Goal: Task Accomplishment & Management: Use online tool/utility

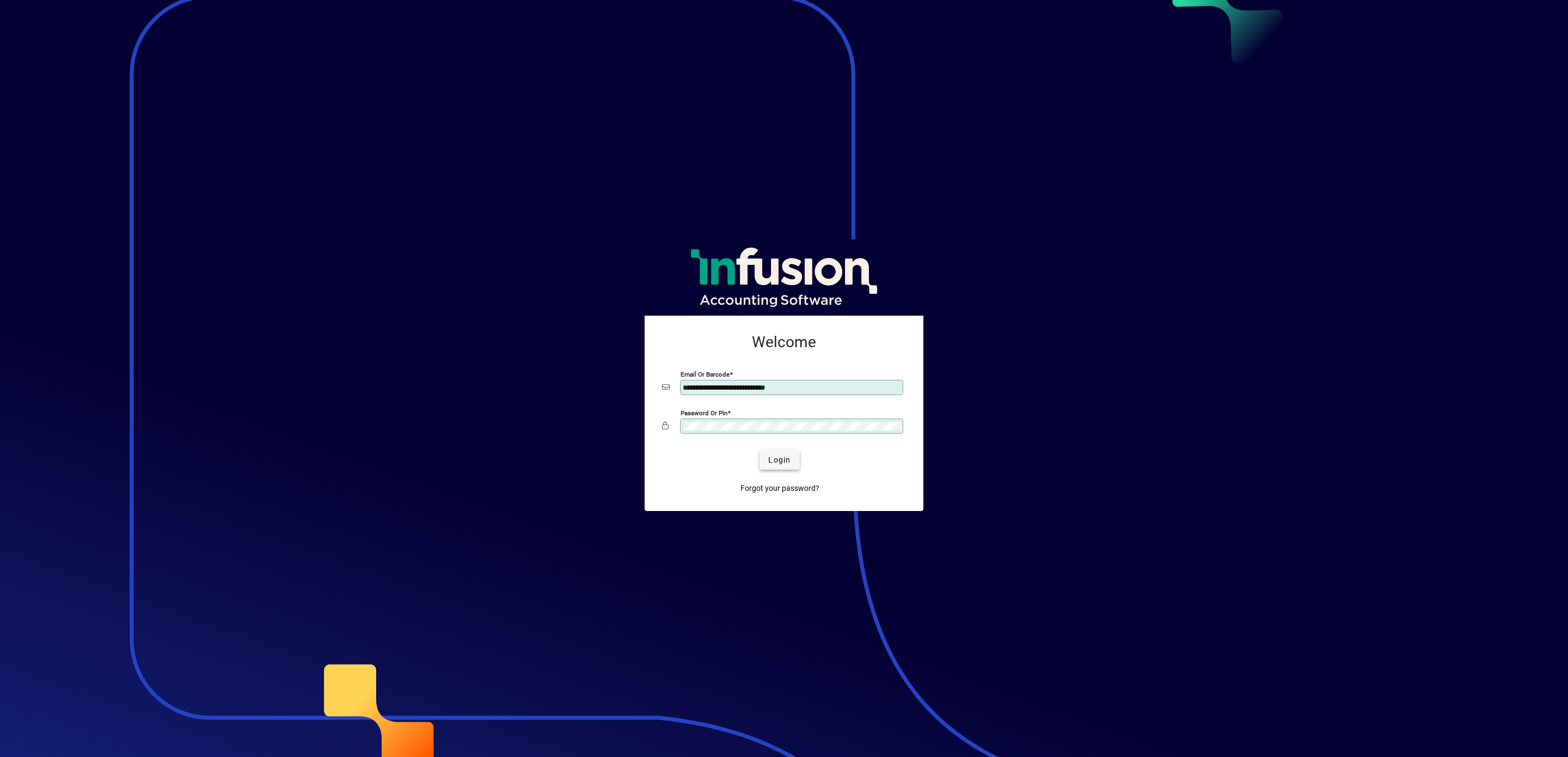
type input "**********"
click at [775, 459] on span "Login" at bounding box center [779, 460] width 22 height 11
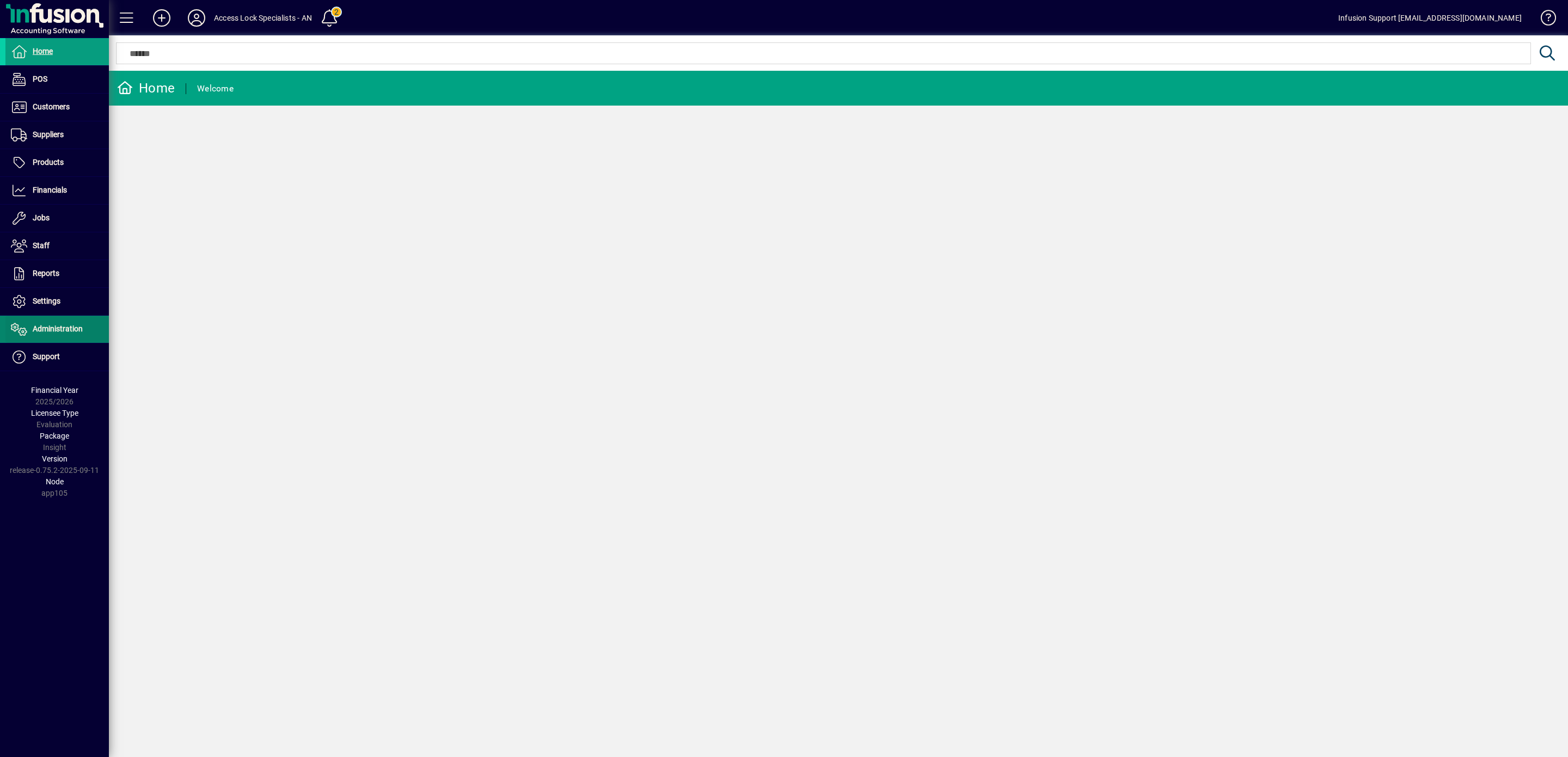
click at [55, 325] on link "Administration" at bounding box center [56, 329] width 103 height 27
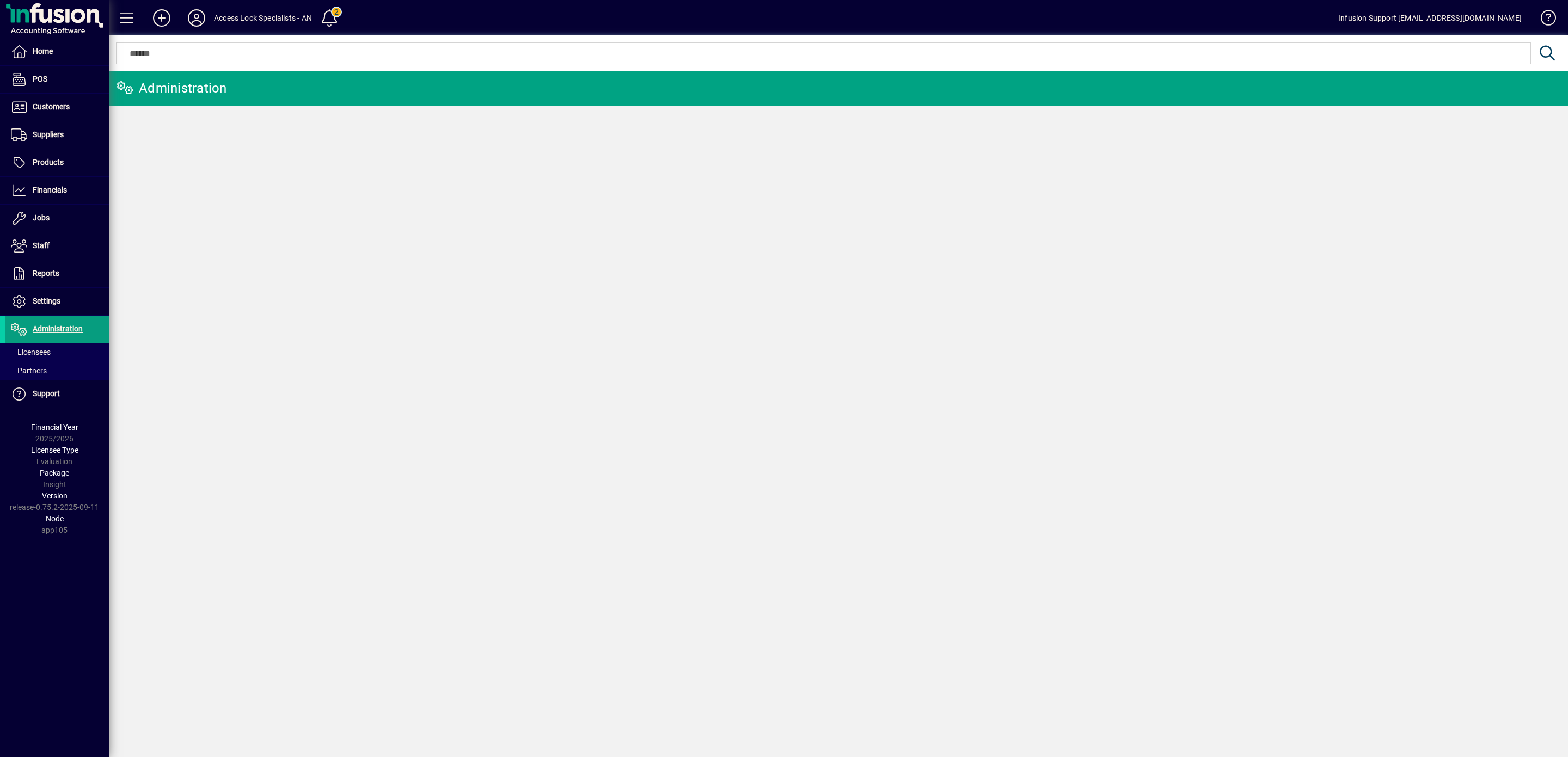
drag, startPoint x: 70, startPoint y: 324, endPoint x: 219, endPoint y: 133, distance: 242.2
click at [72, 315] on ul "Home POS Customers Invoices Payments Quotes Backorders Items Communications Sup…" at bounding box center [55, 223] width 109 height 370
click at [192, 19] on icon at bounding box center [196, 18] width 22 height 18
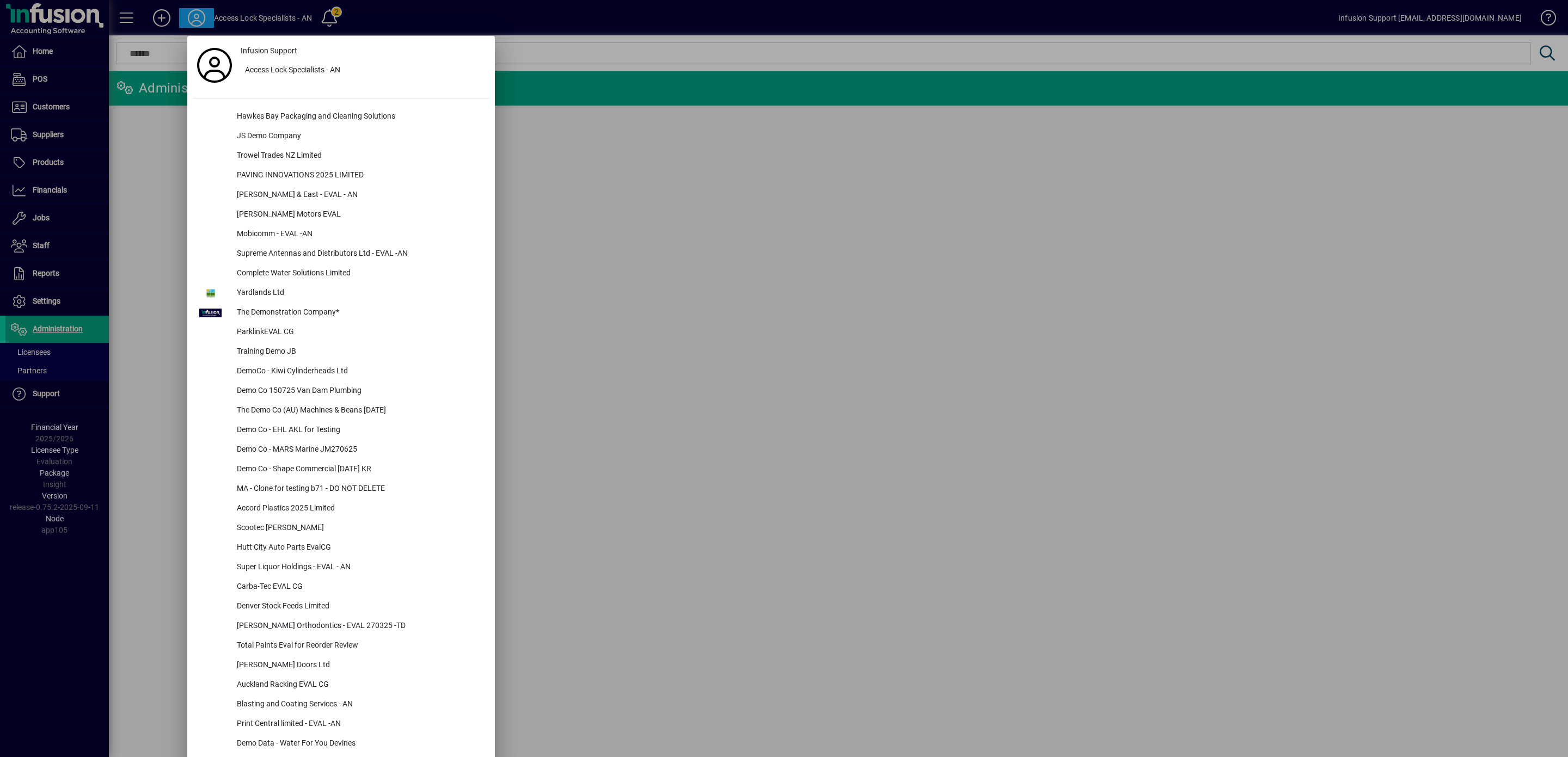
click at [32, 354] on div at bounding box center [784, 378] width 1568 height 757
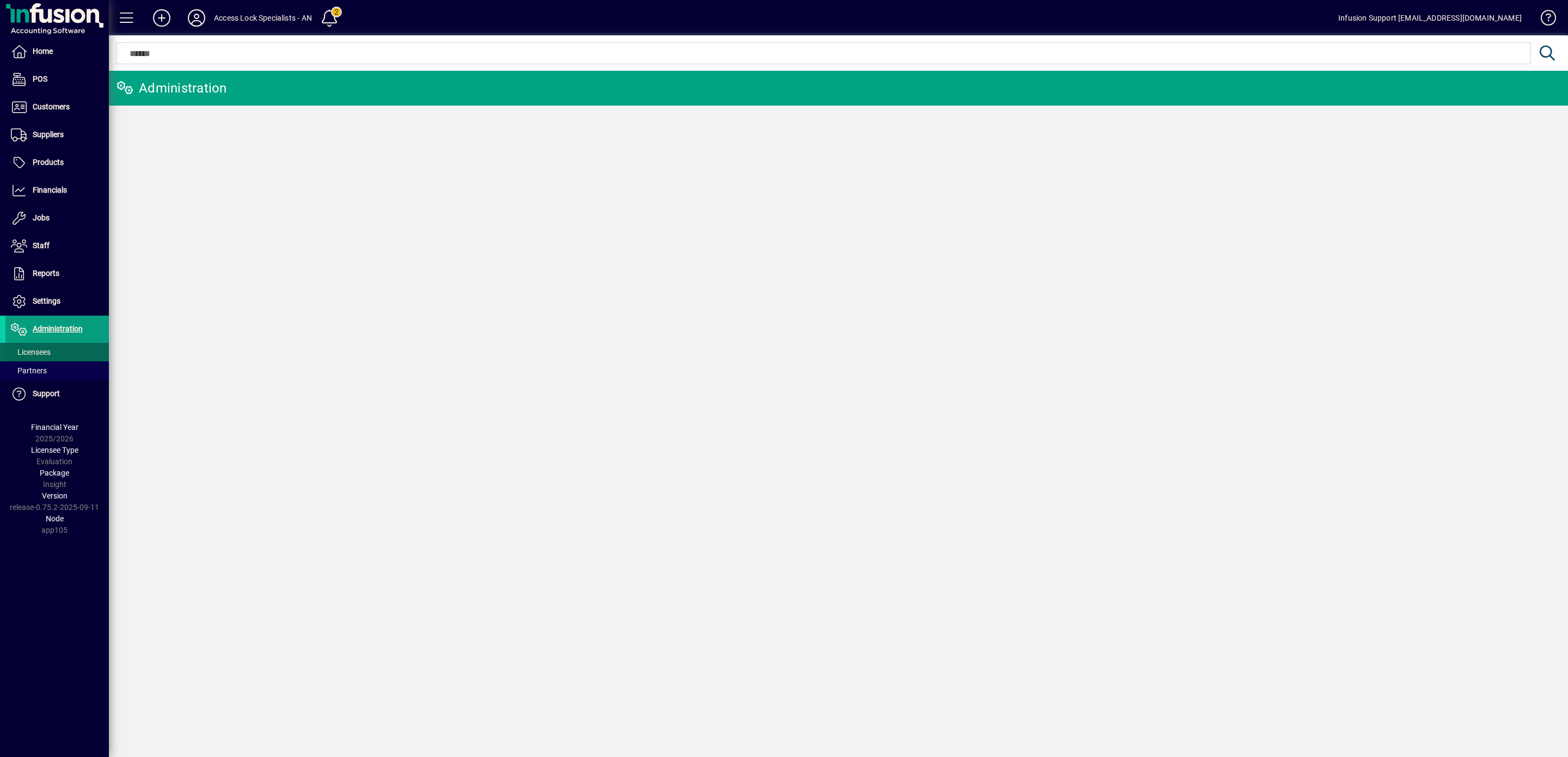
click at [43, 357] on span "Licensees" at bounding box center [31, 352] width 40 height 9
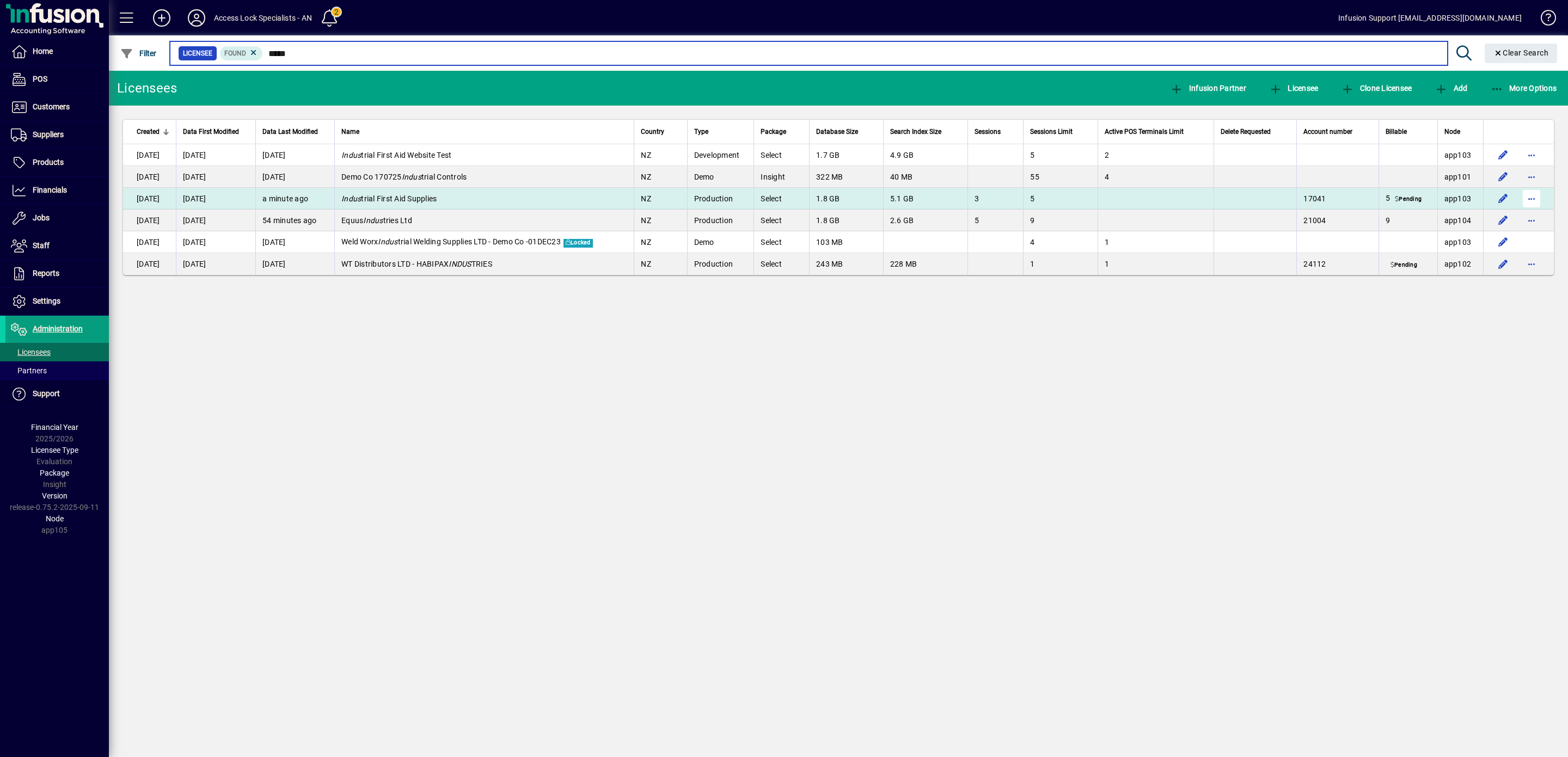
type input "*****"
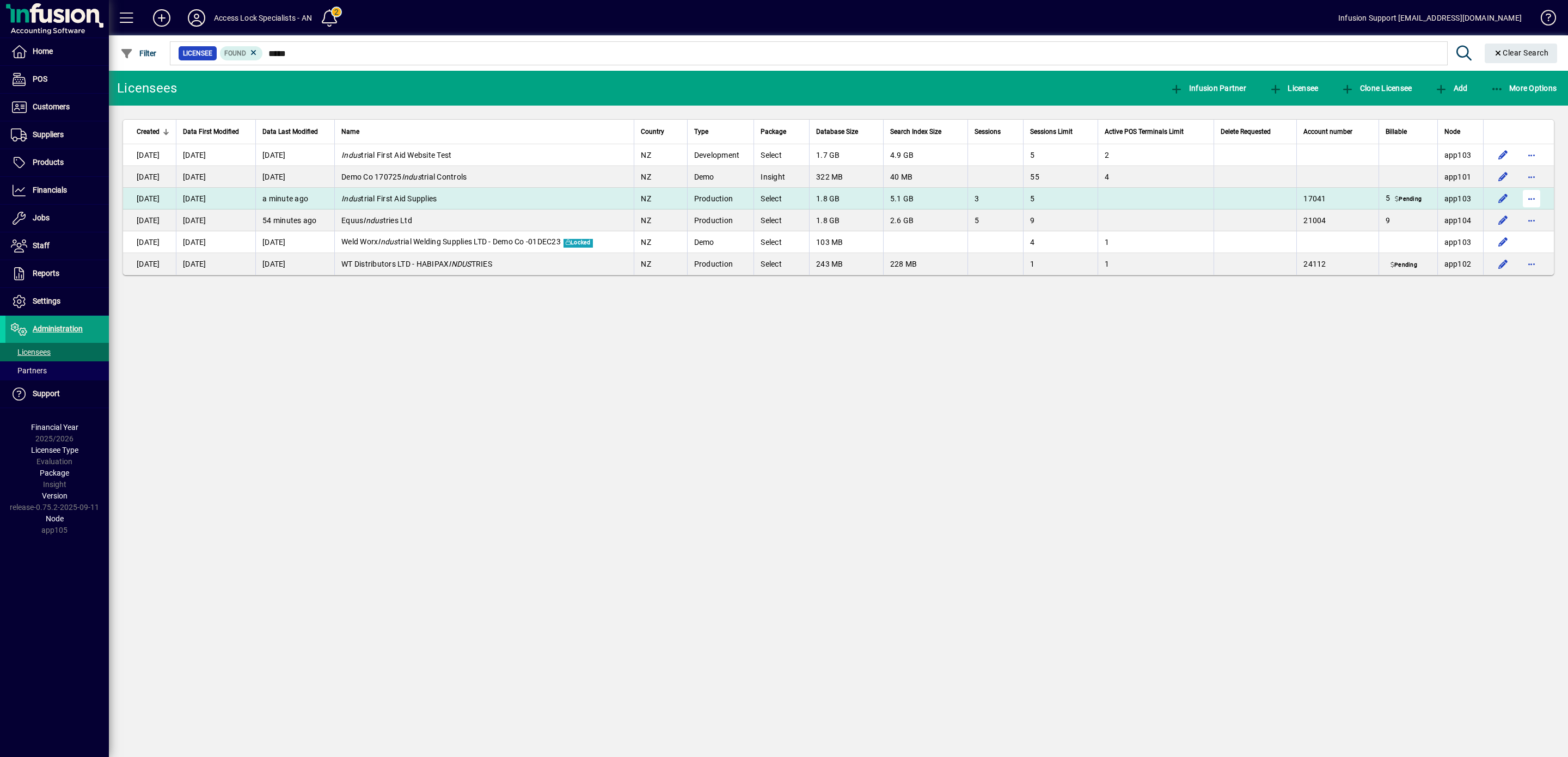
click at [1536, 202] on span "button" at bounding box center [1532, 199] width 26 height 26
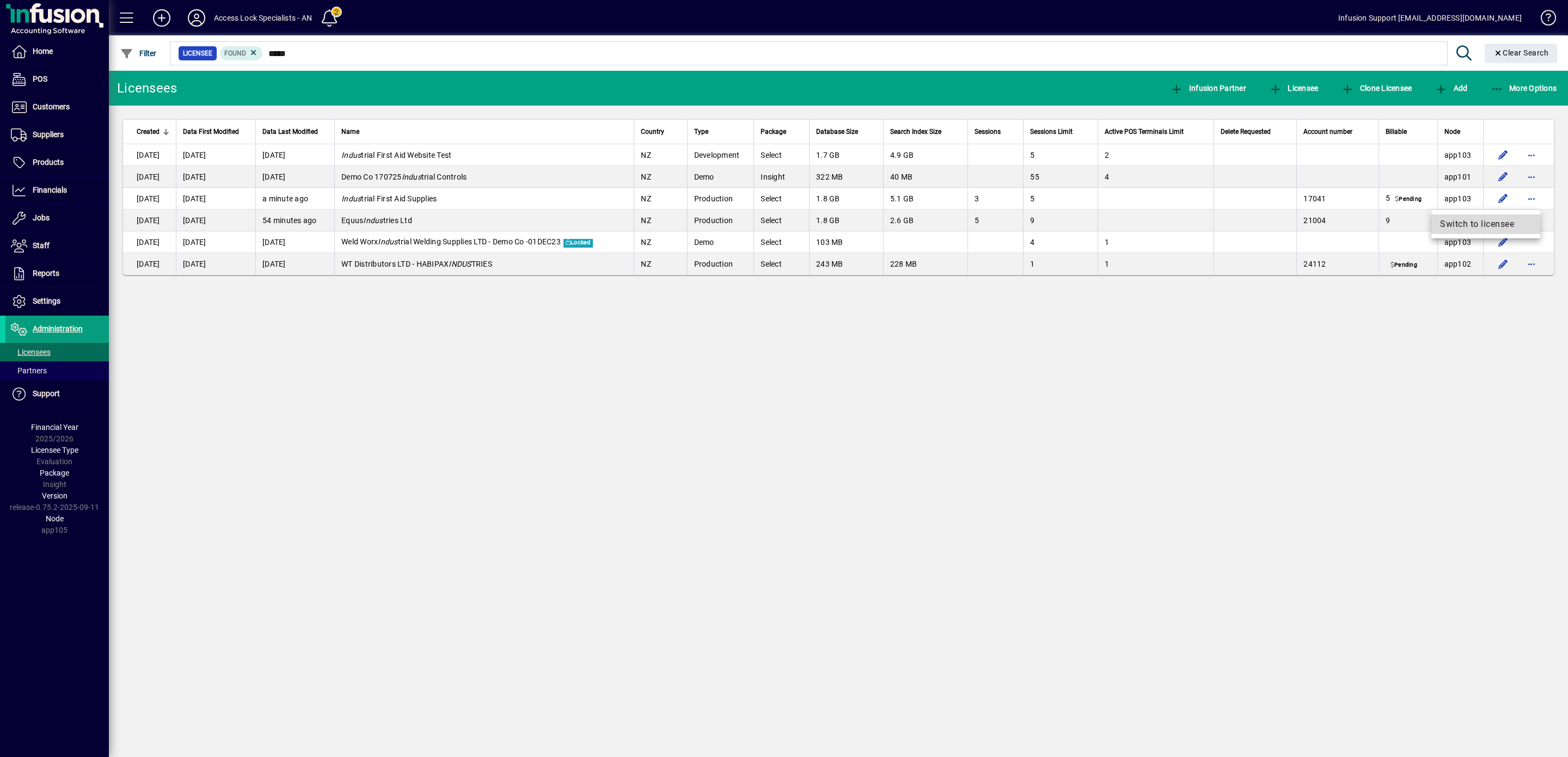
click at [1479, 227] on span "Switch to licensee" at bounding box center [1485, 225] width 91 height 13
